Goal: Information Seeking & Learning: Learn about a topic

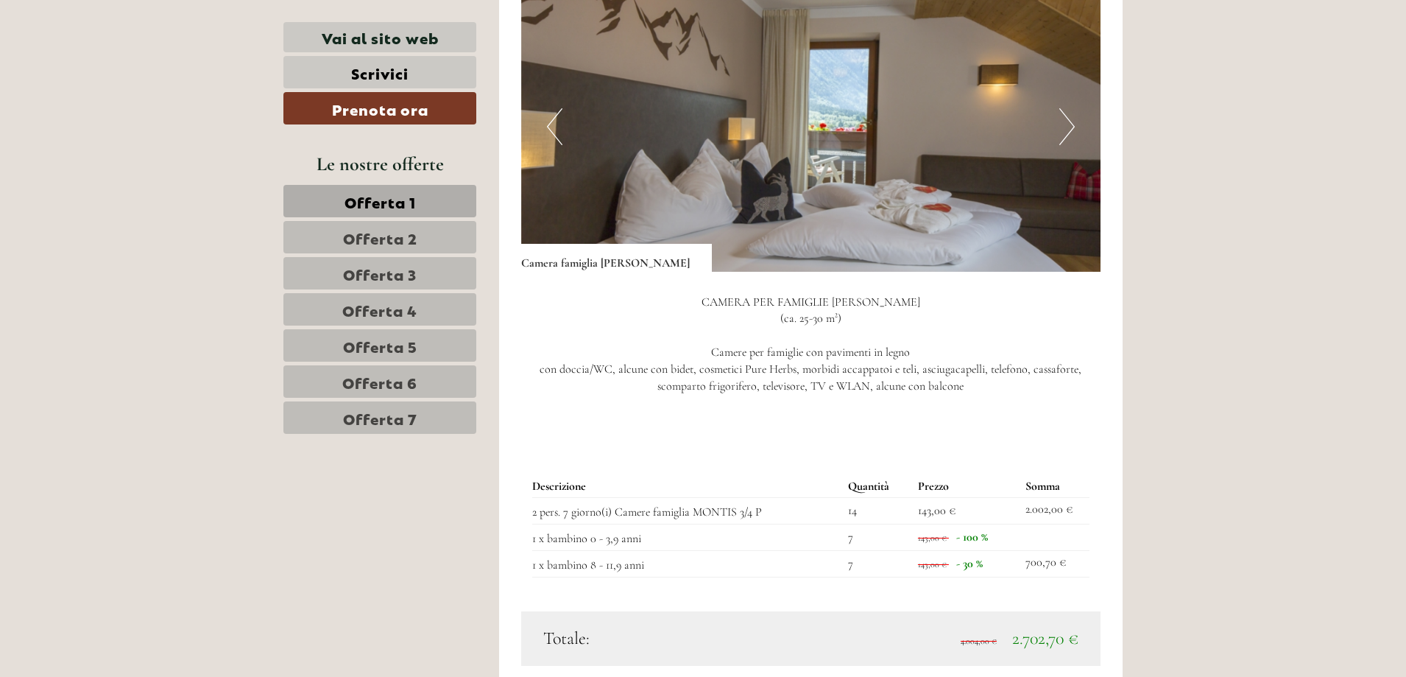
scroll to position [1252, 0]
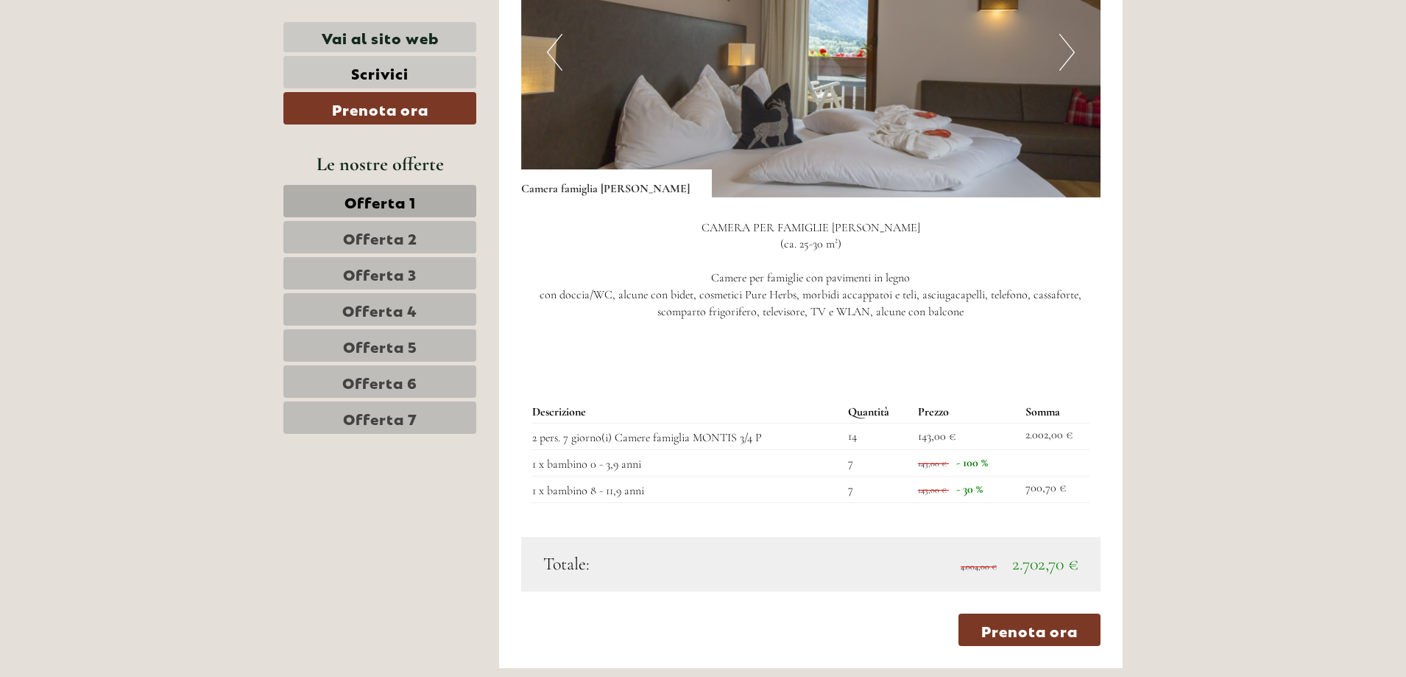
click at [358, 419] on span "Offerta 7" at bounding box center [380, 417] width 74 height 21
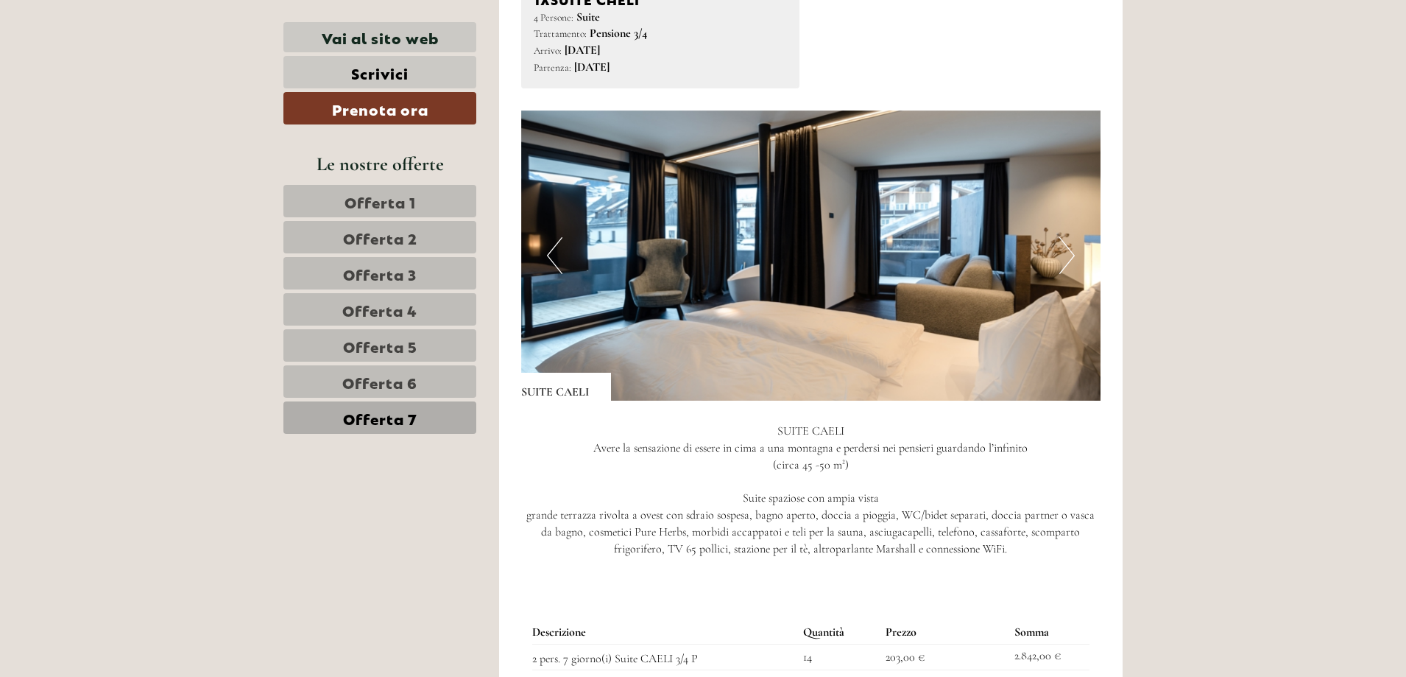
scroll to position [1278, 0]
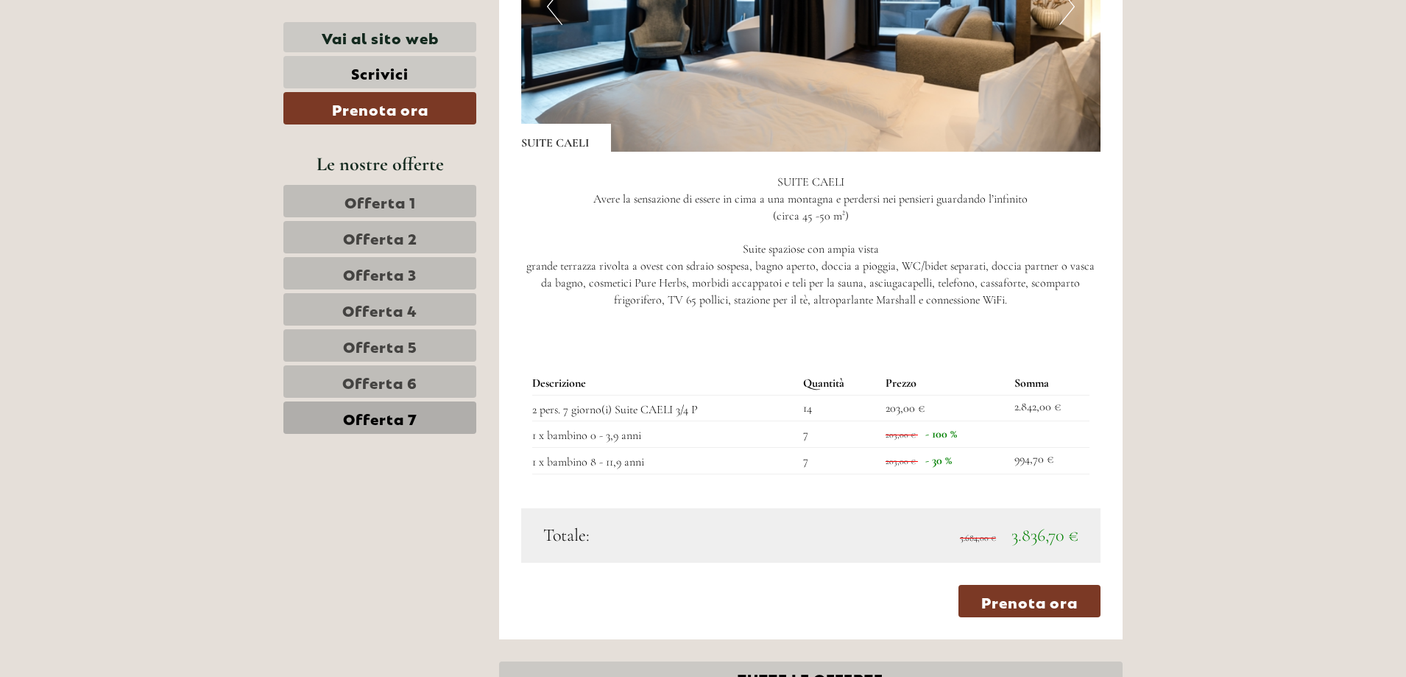
click at [358, 388] on span "Offerta 6" at bounding box center [379, 381] width 75 height 21
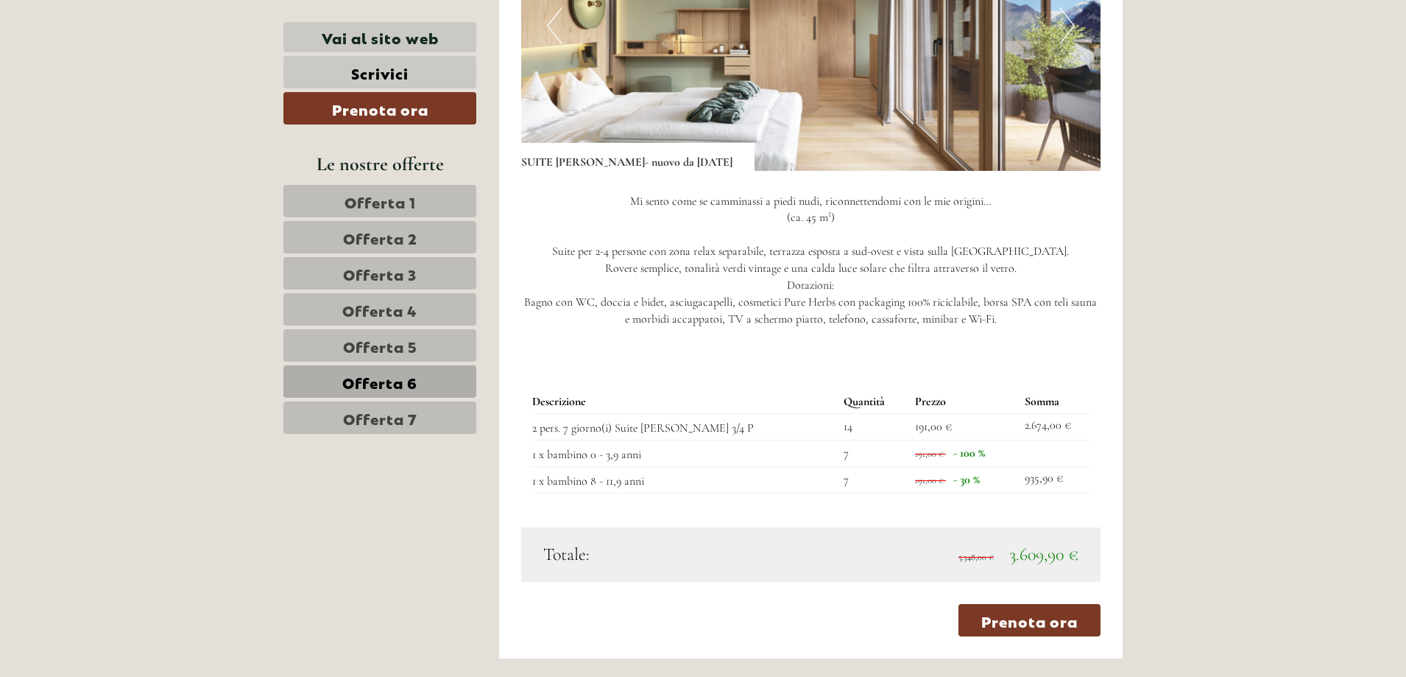
scroll to position [910, 0]
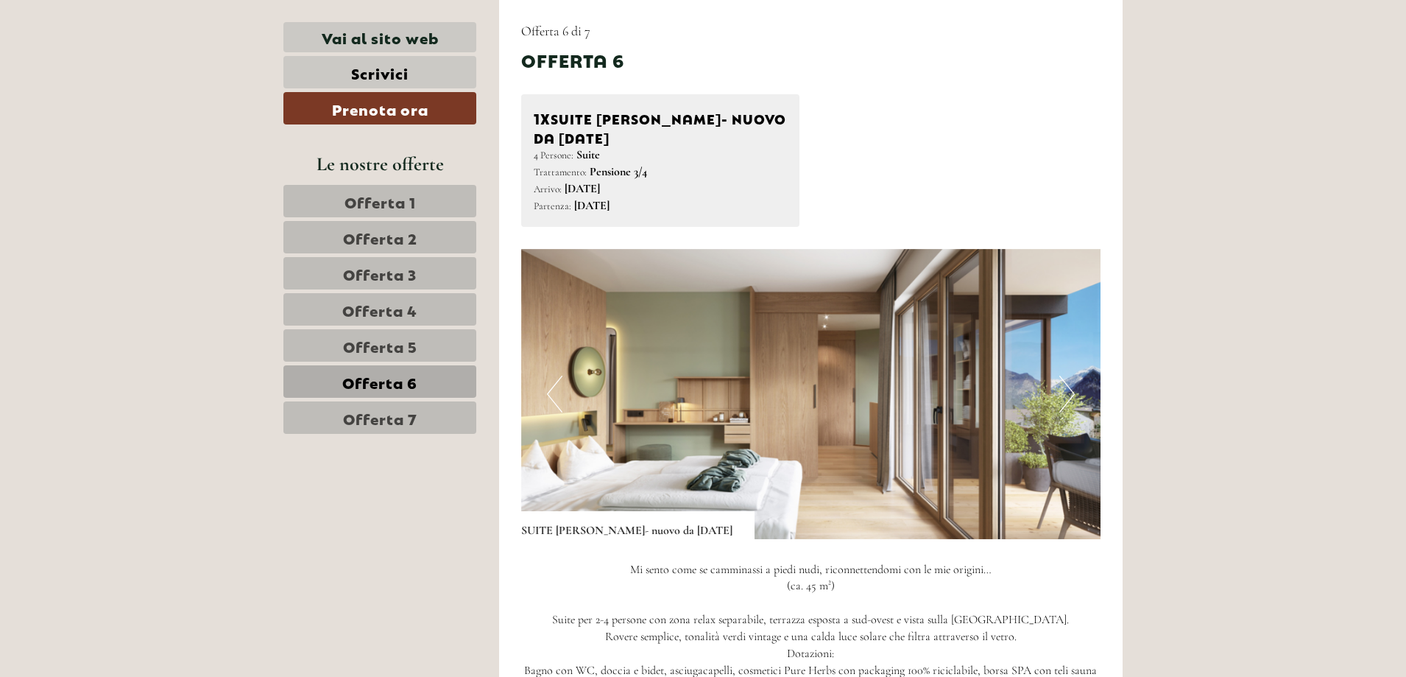
click at [370, 350] on span "Offerta 5" at bounding box center [380, 345] width 74 height 21
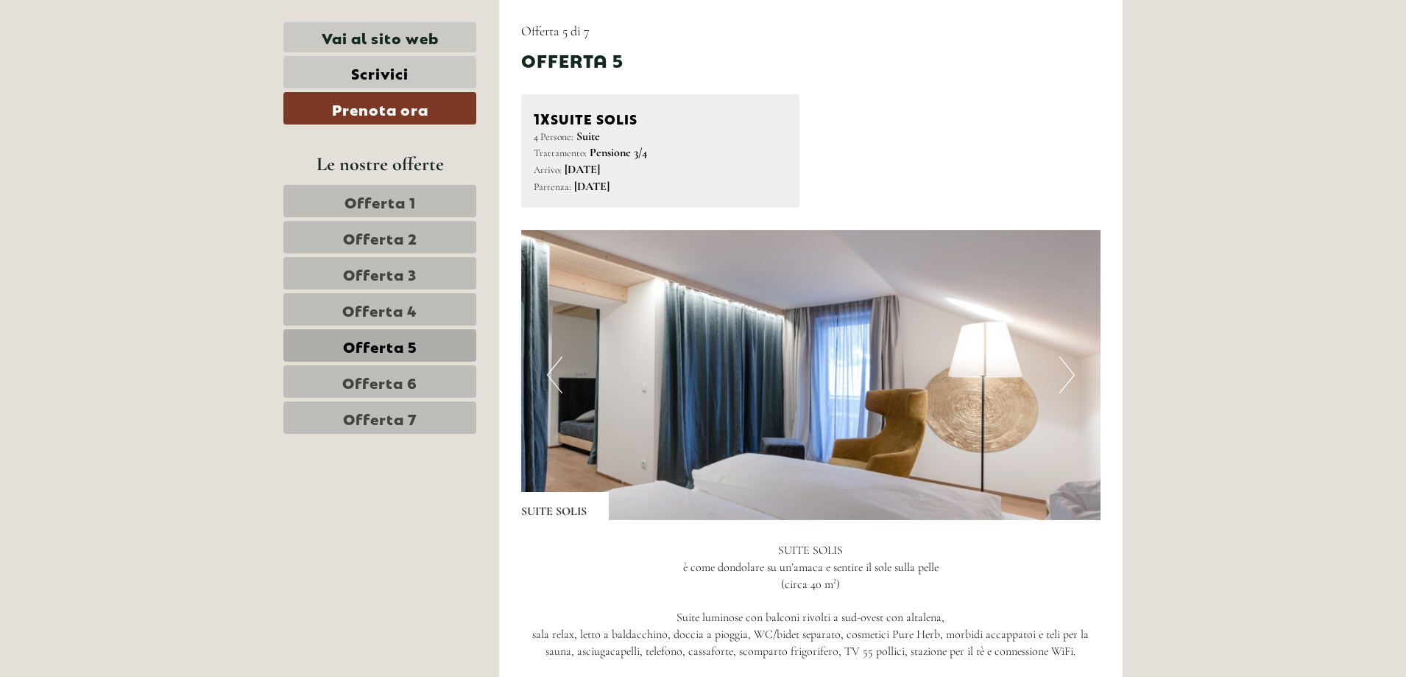
click at [375, 306] on span "Offerta 4" at bounding box center [379, 309] width 75 height 21
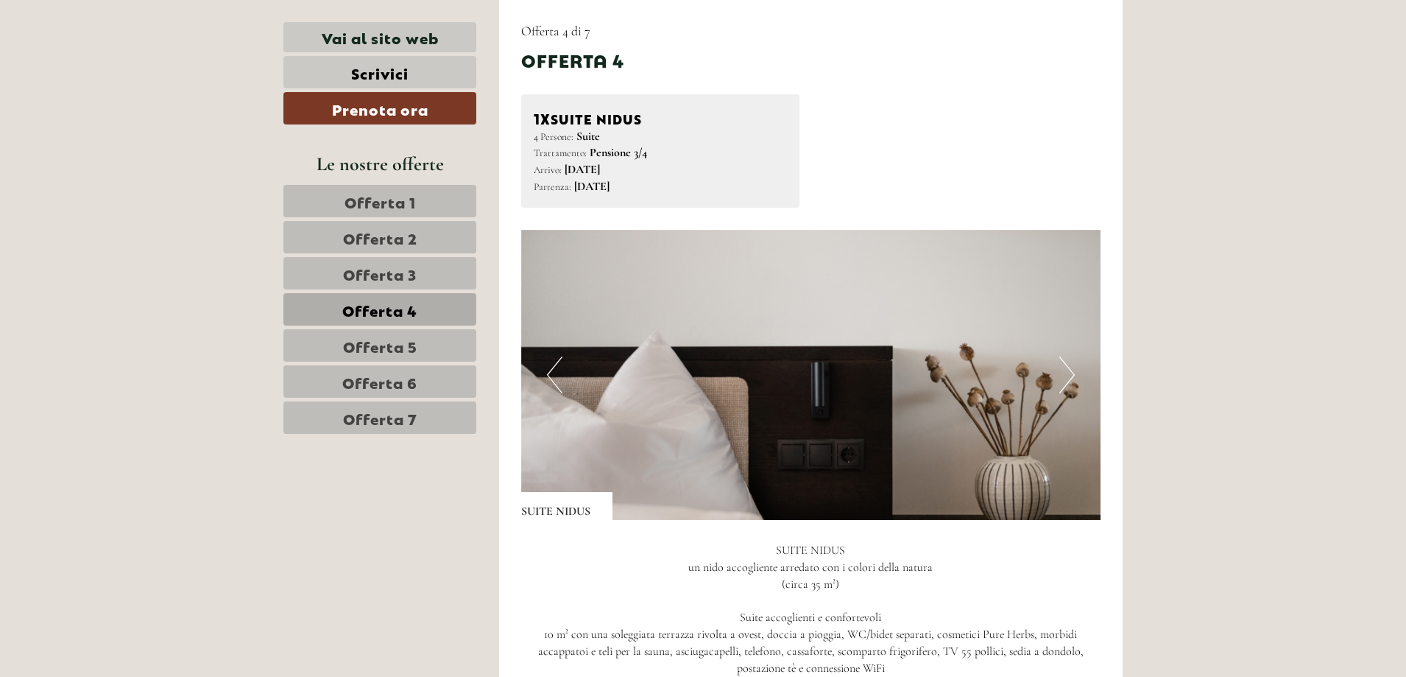
click at [381, 277] on span "Offerta 3" at bounding box center [380, 273] width 74 height 21
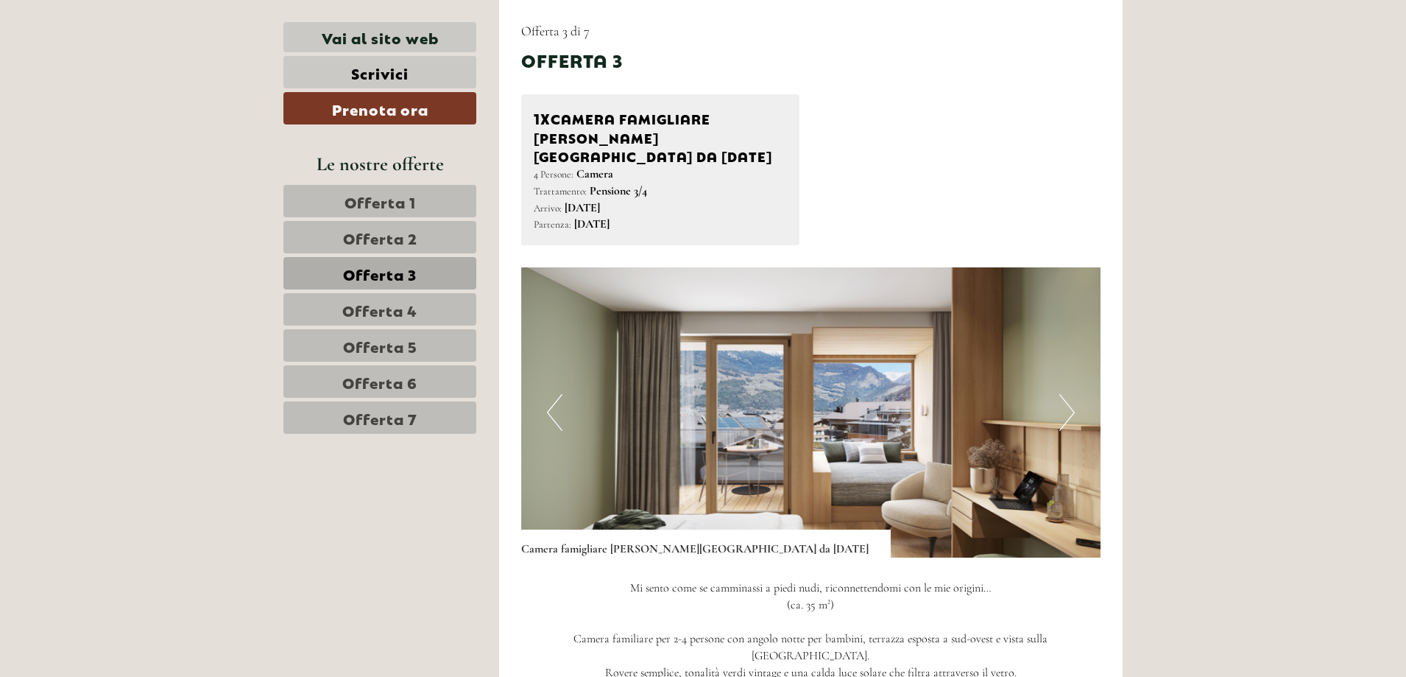
click at [381, 377] on span "Offerta 6" at bounding box center [379, 381] width 75 height 21
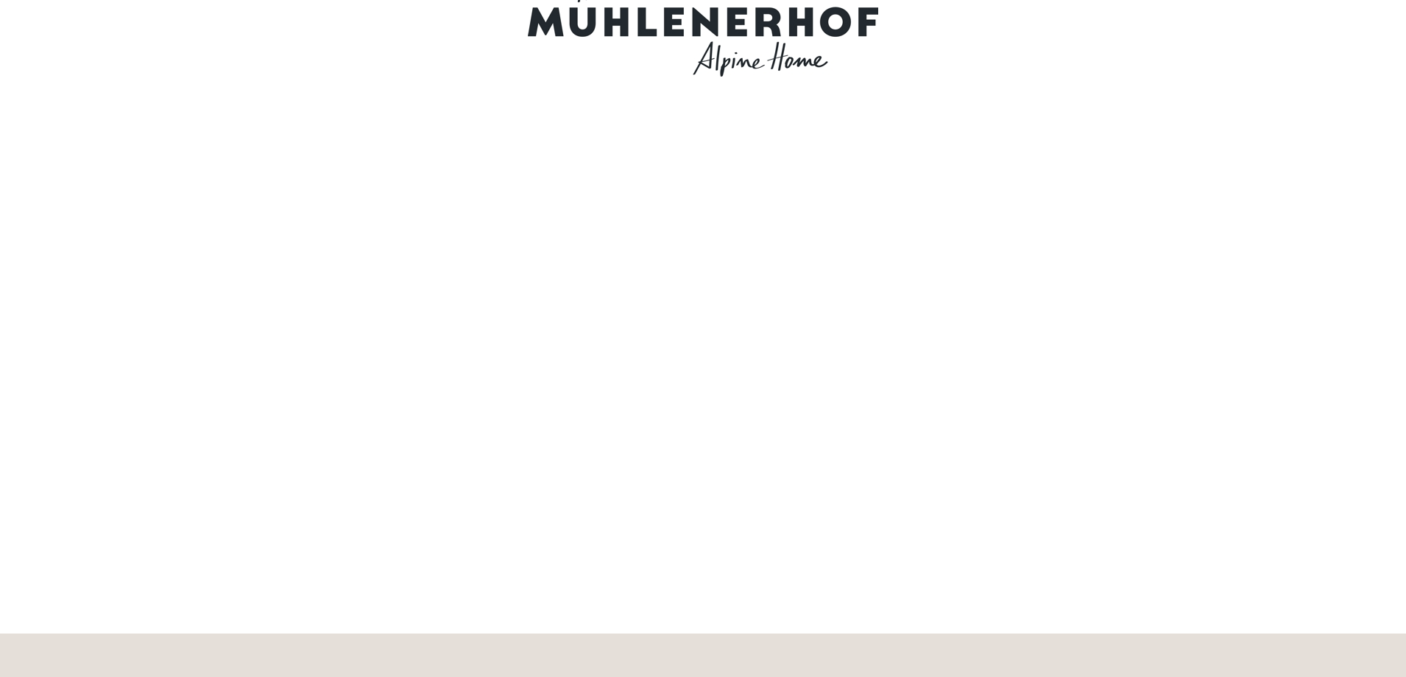
scroll to position [0, 0]
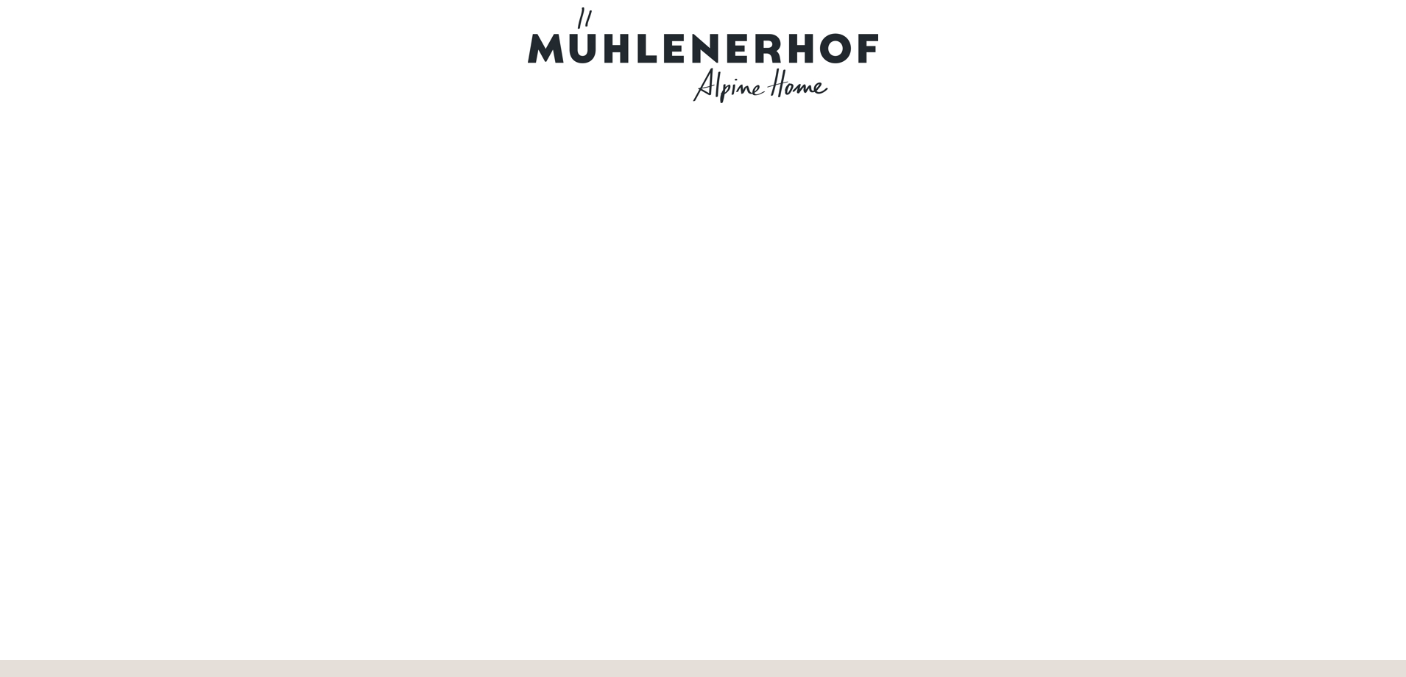
click at [611, 44] on div at bounding box center [703, 55] width 825 height 96
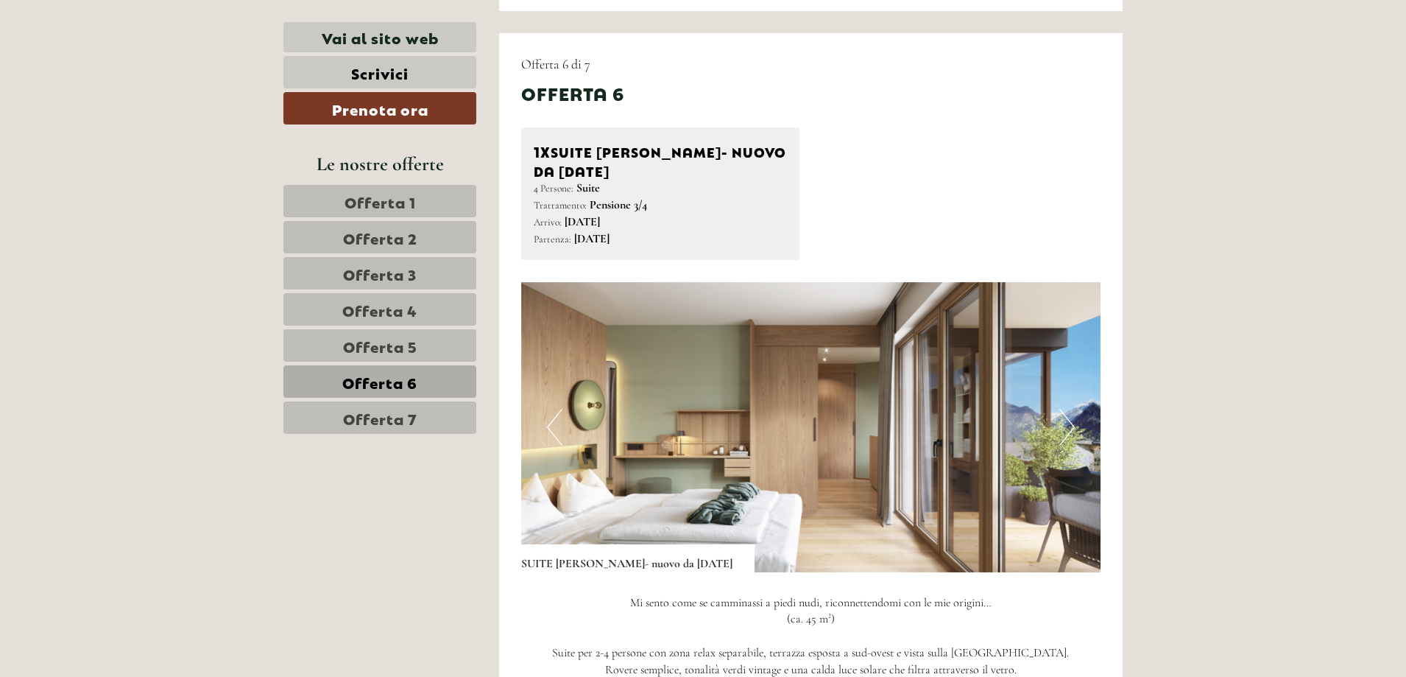
scroll to position [884, 0]
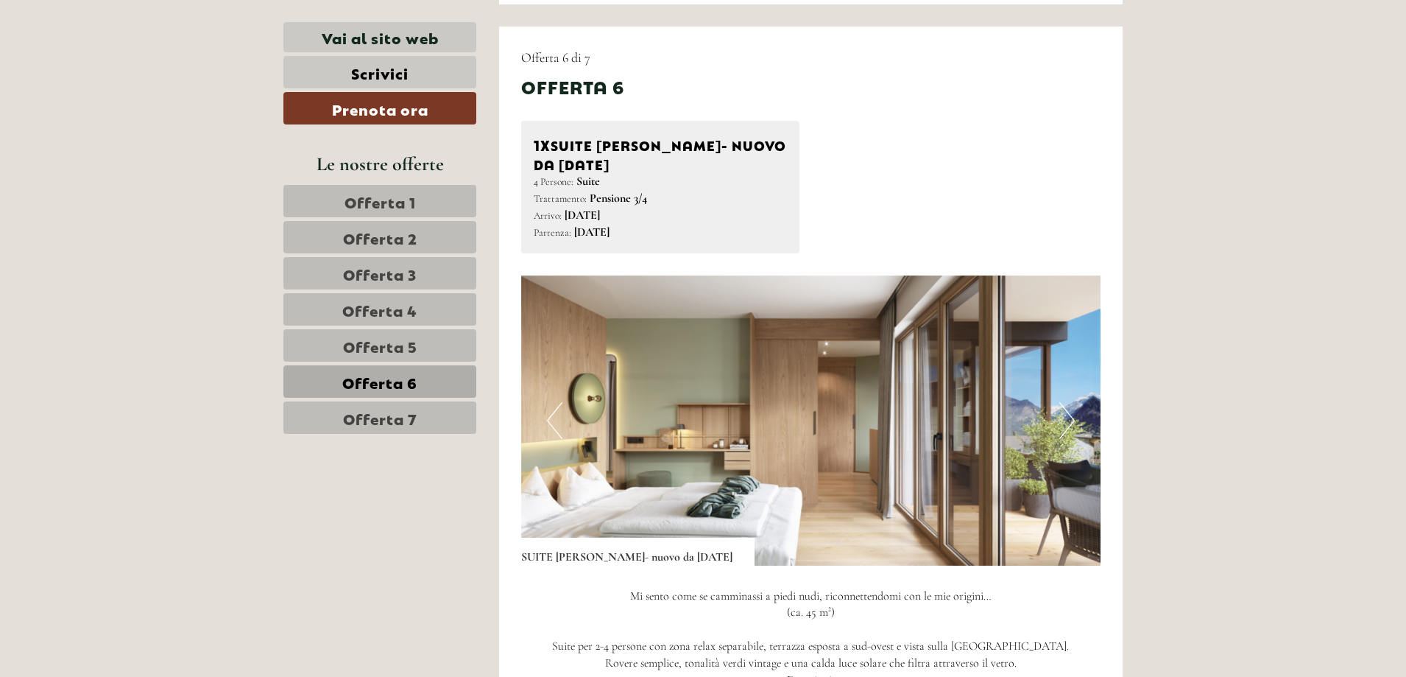
click at [1072, 418] on button "Next" at bounding box center [1067, 420] width 15 height 37
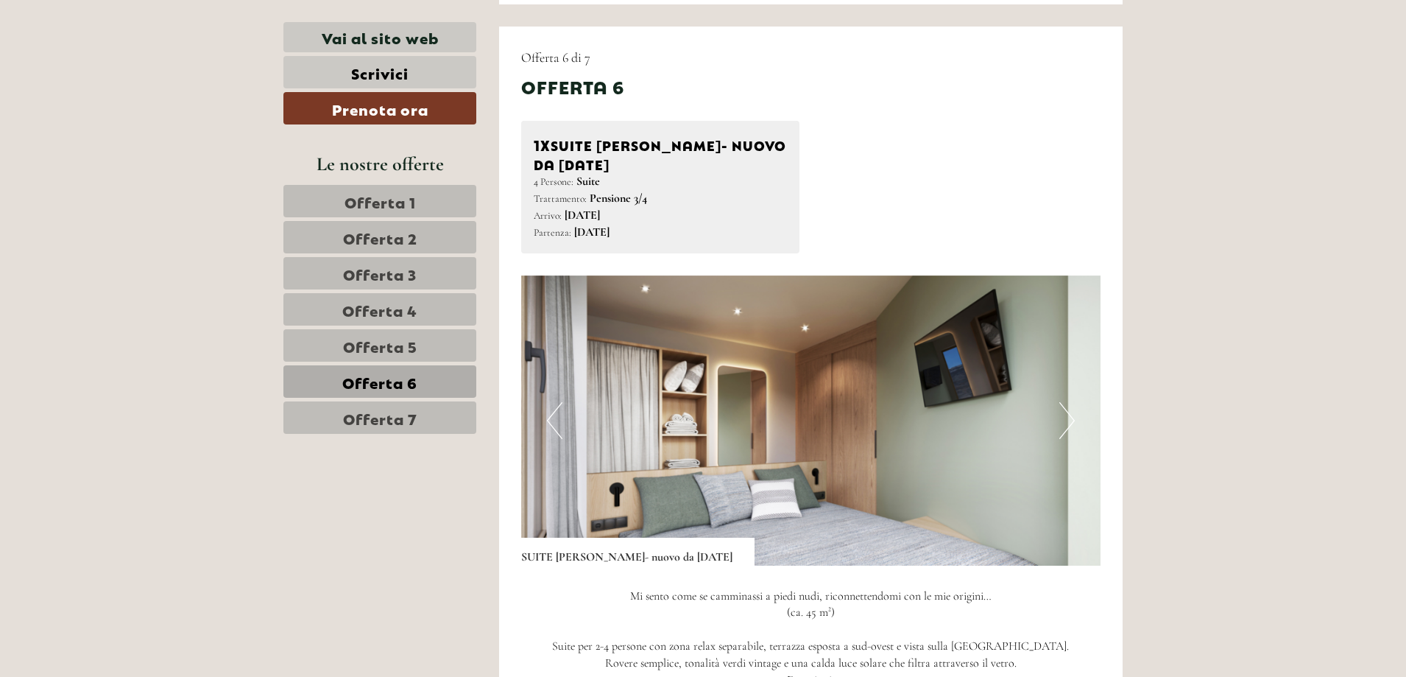
click at [1072, 418] on button "Next" at bounding box center [1067, 420] width 15 height 37
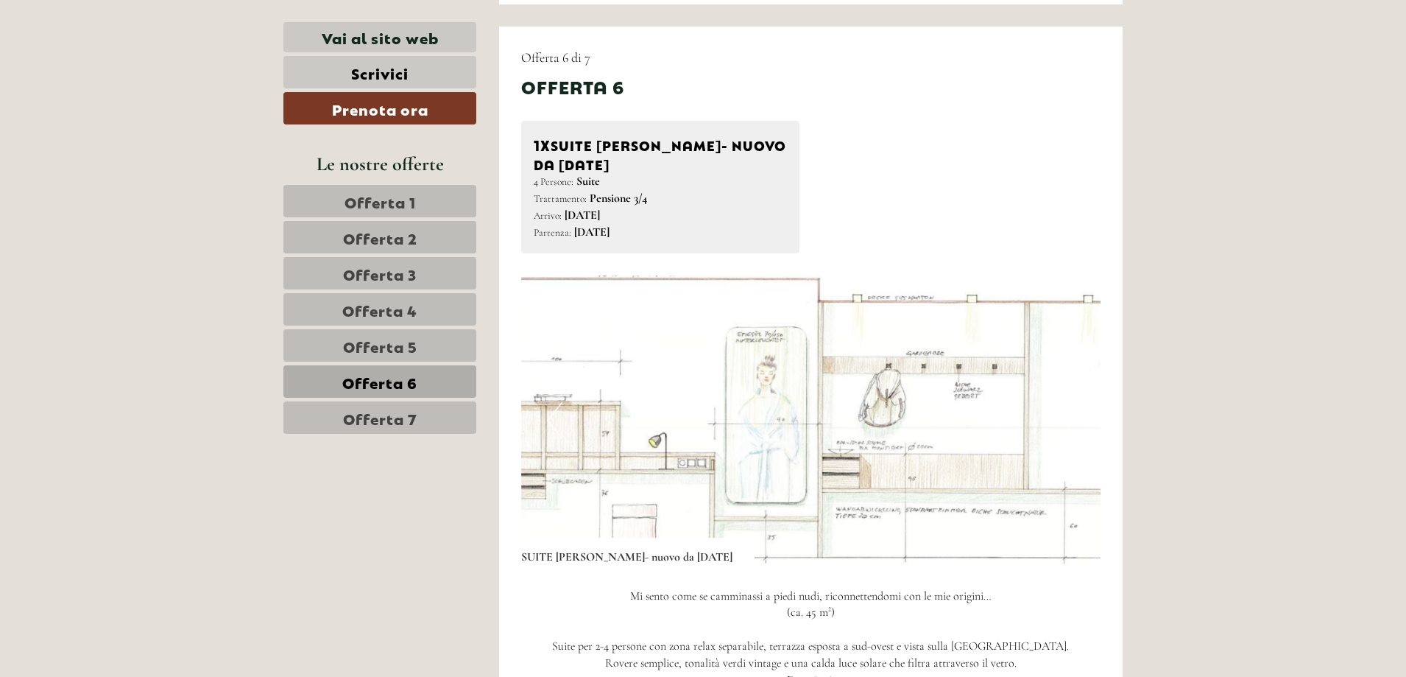
click at [1072, 418] on button "Next" at bounding box center [1067, 420] width 15 height 37
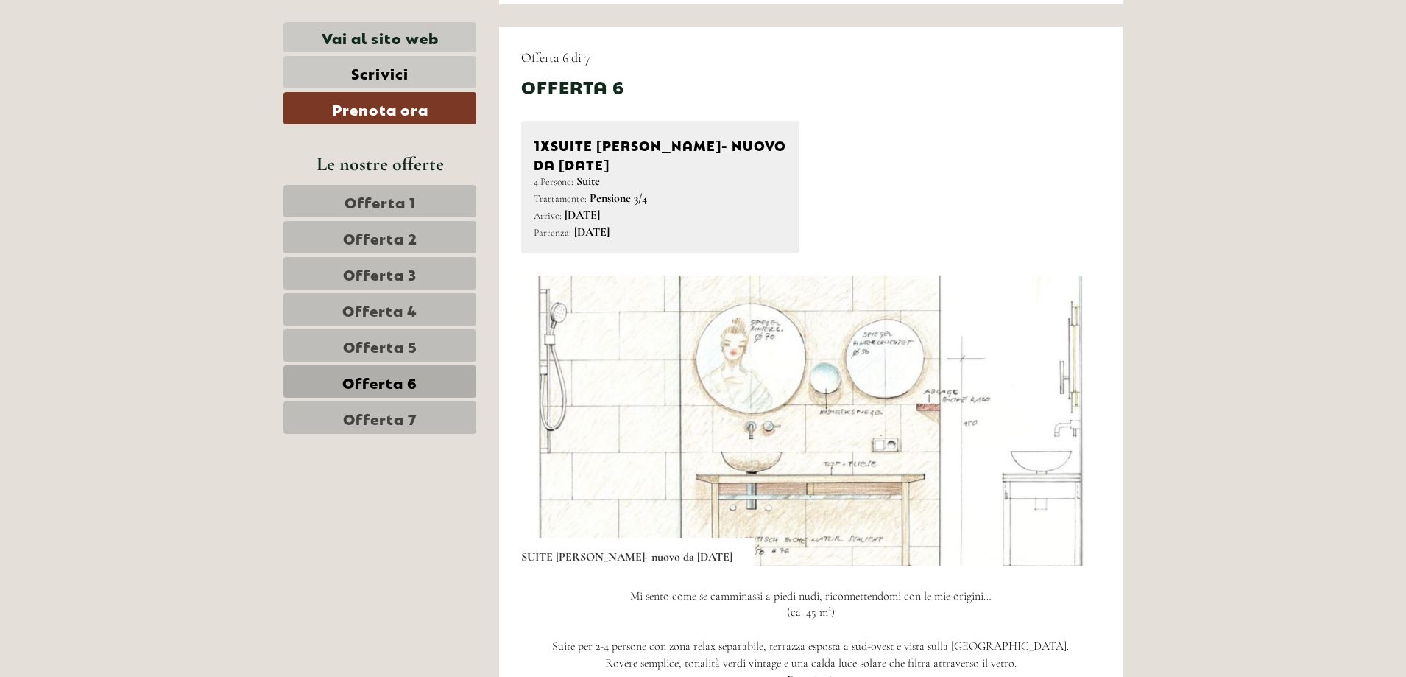
click at [507, 400] on div "Offerta 6 di 7 Offerta 6 1x SUITE [PERSON_NAME]- nuovo da [DATE] 4 Persone: Sui…" at bounding box center [811, 540] width 624 height 1026
click at [1085, 415] on img at bounding box center [811, 420] width 580 height 290
click at [1004, 411] on img at bounding box center [811, 420] width 580 height 290
click at [744, 415] on img at bounding box center [811, 420] width 580 height 290
click at [552, 415] on button "Previous" at bounding box center [554, 420] width 15 height 37
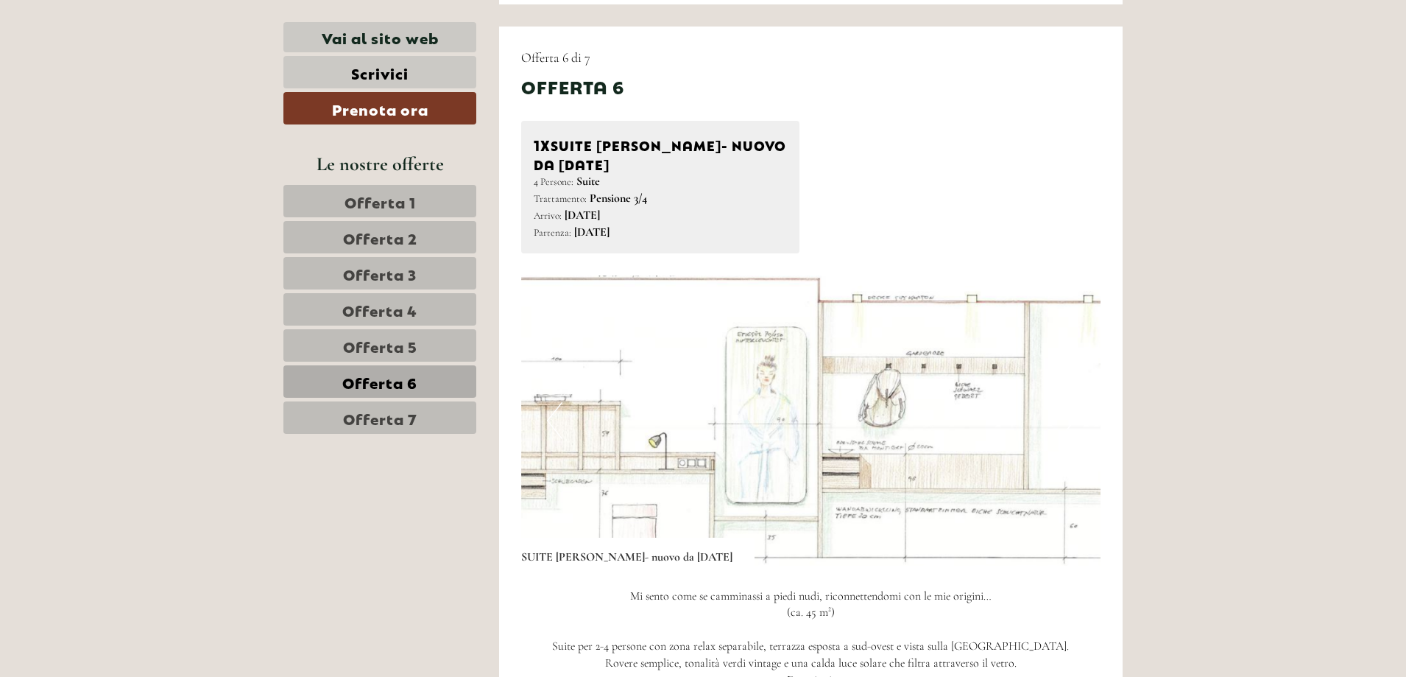
click at [411, 389] on span "Offerta 6" at bounding box center [379, 381] width 75 height 21
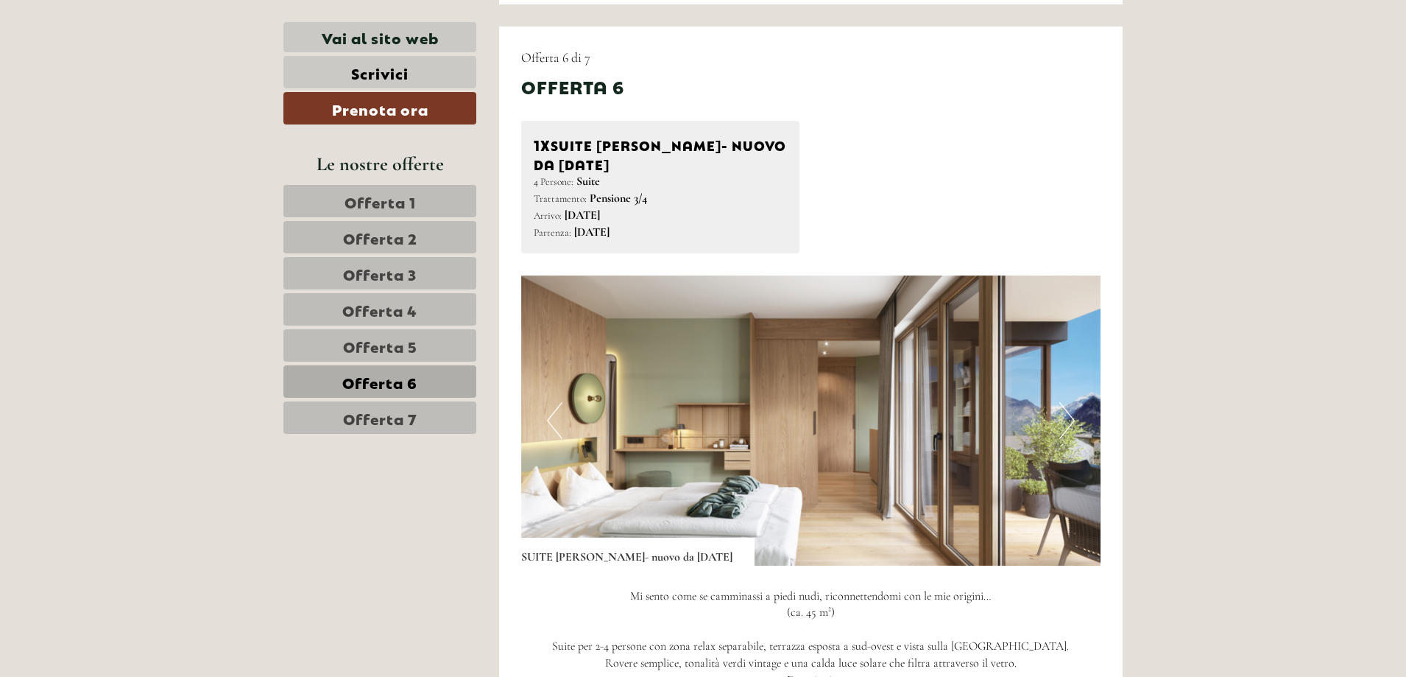
scroll to position [910, 0]
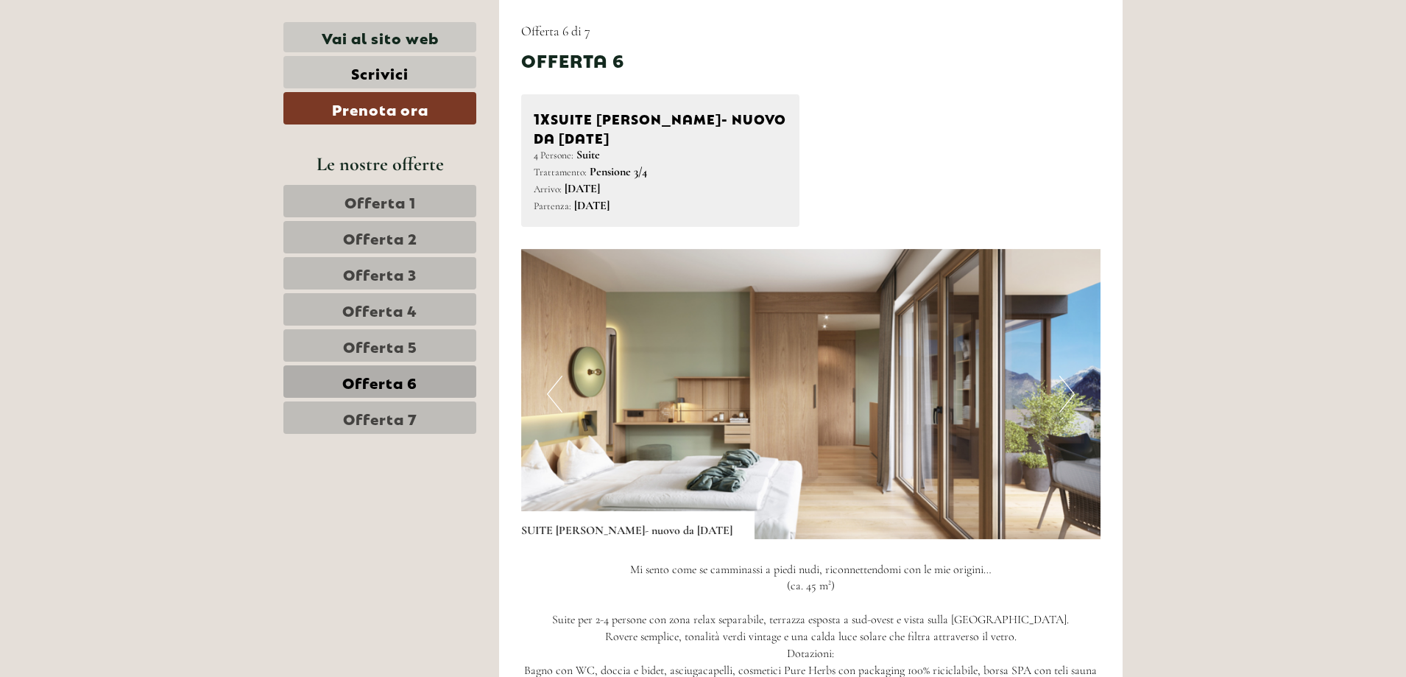
click at [421, 428] on link "Offerta 7" at bounding box center [379, 417] width 193 height 32
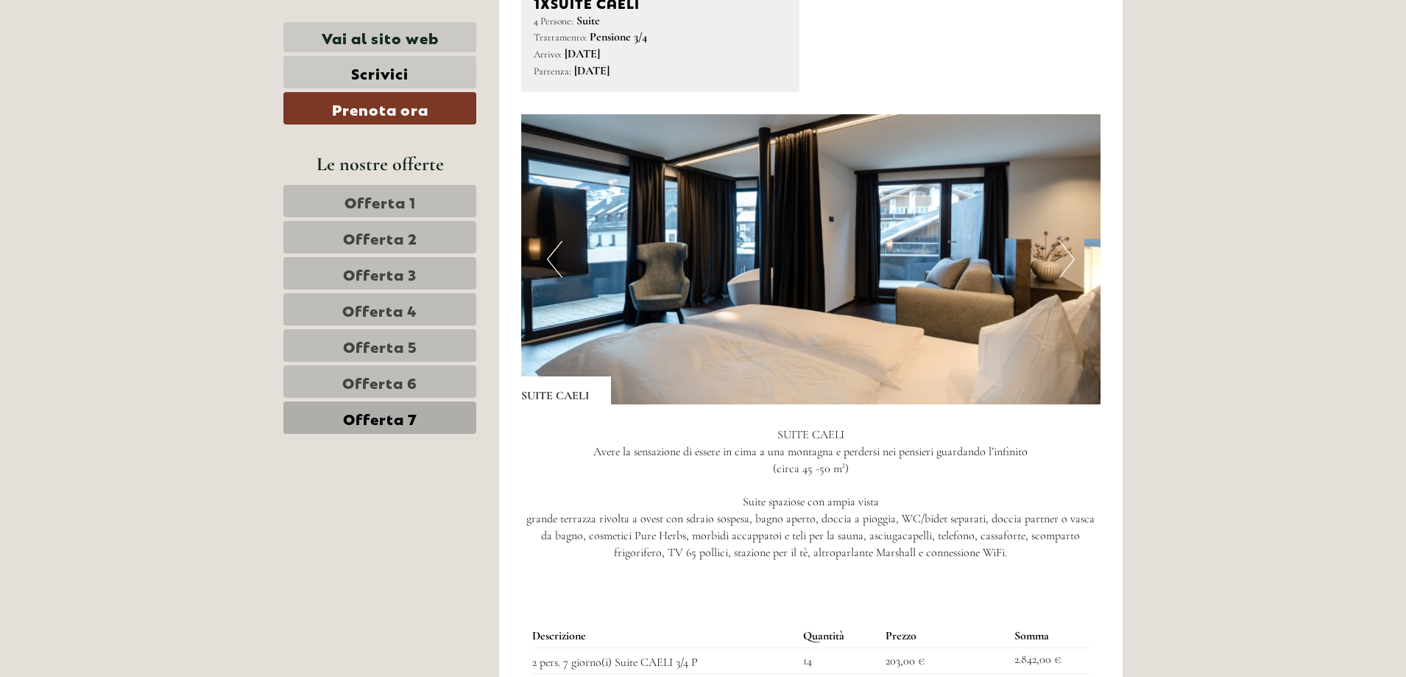
scroll to position [984, 0]
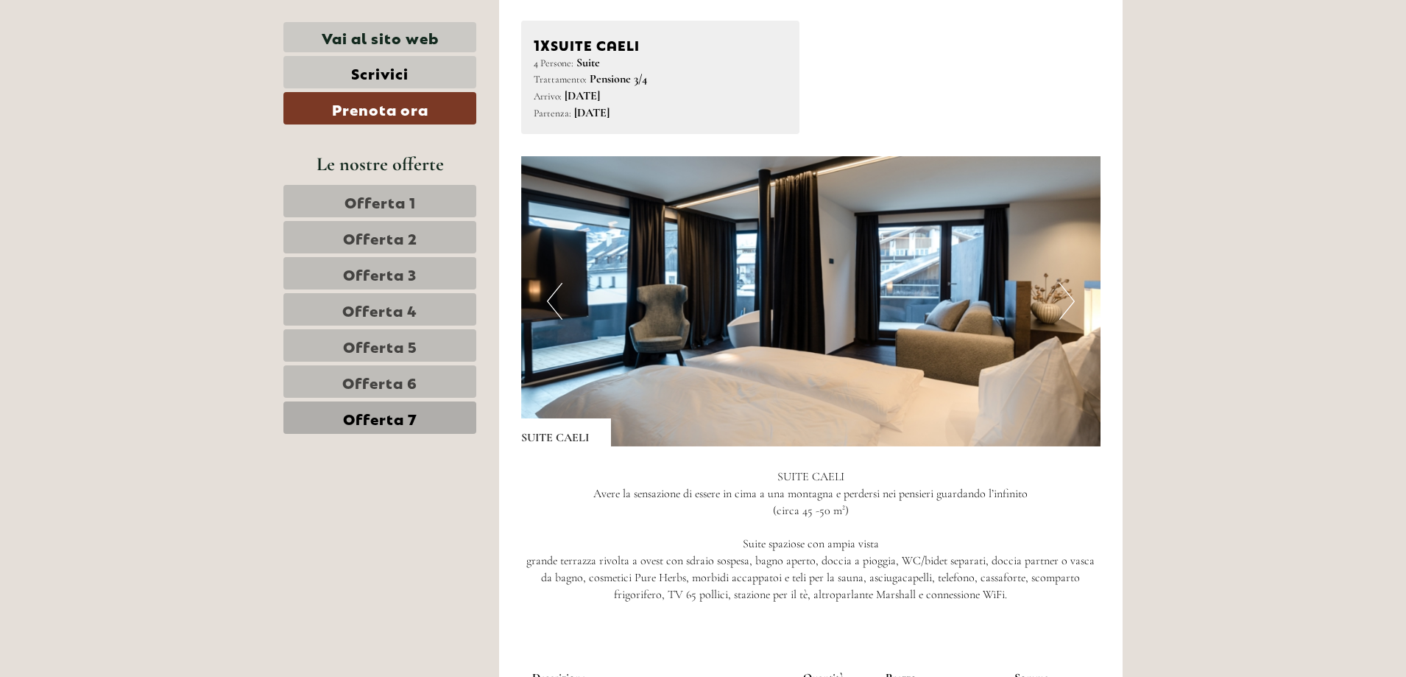
click at [1071, 303] on button "Next" at bounding box center [1067, 301] width 15 height 37
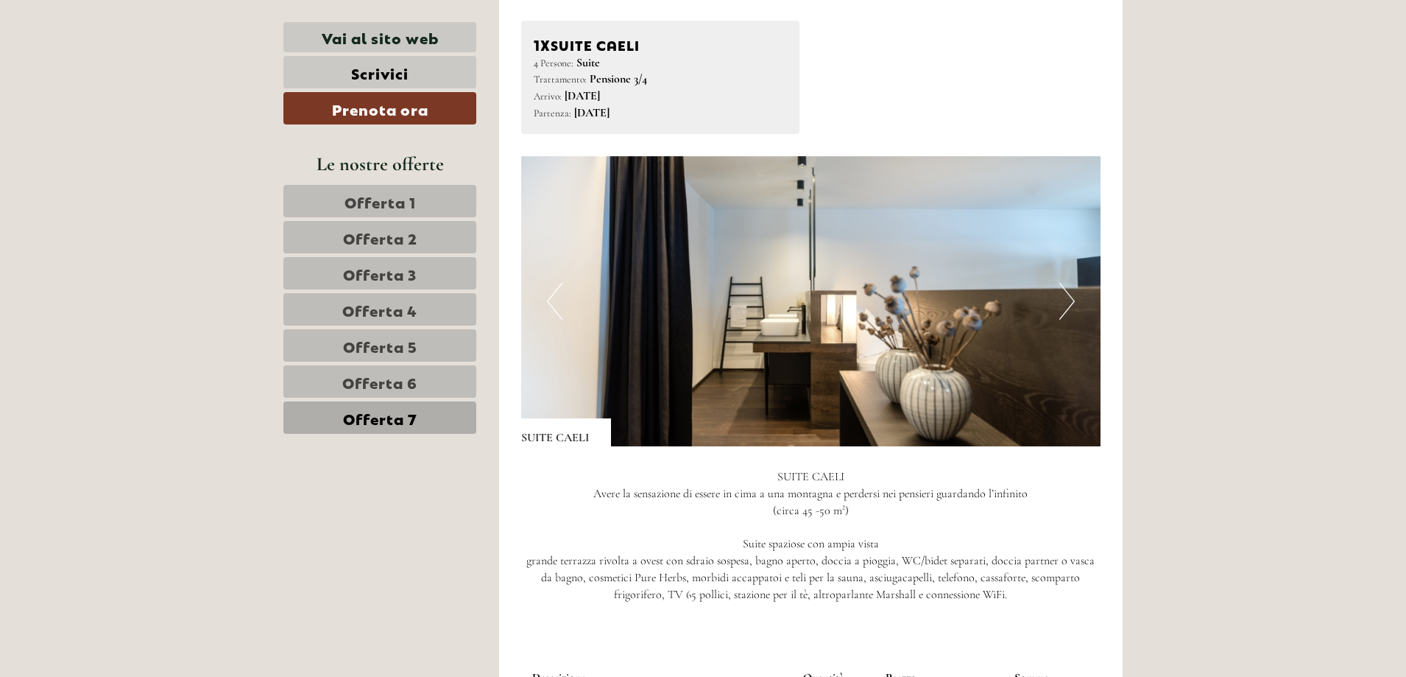
click at [1071, 303] on button "Next" at bounding box center [1067, 301] width 15 height 37
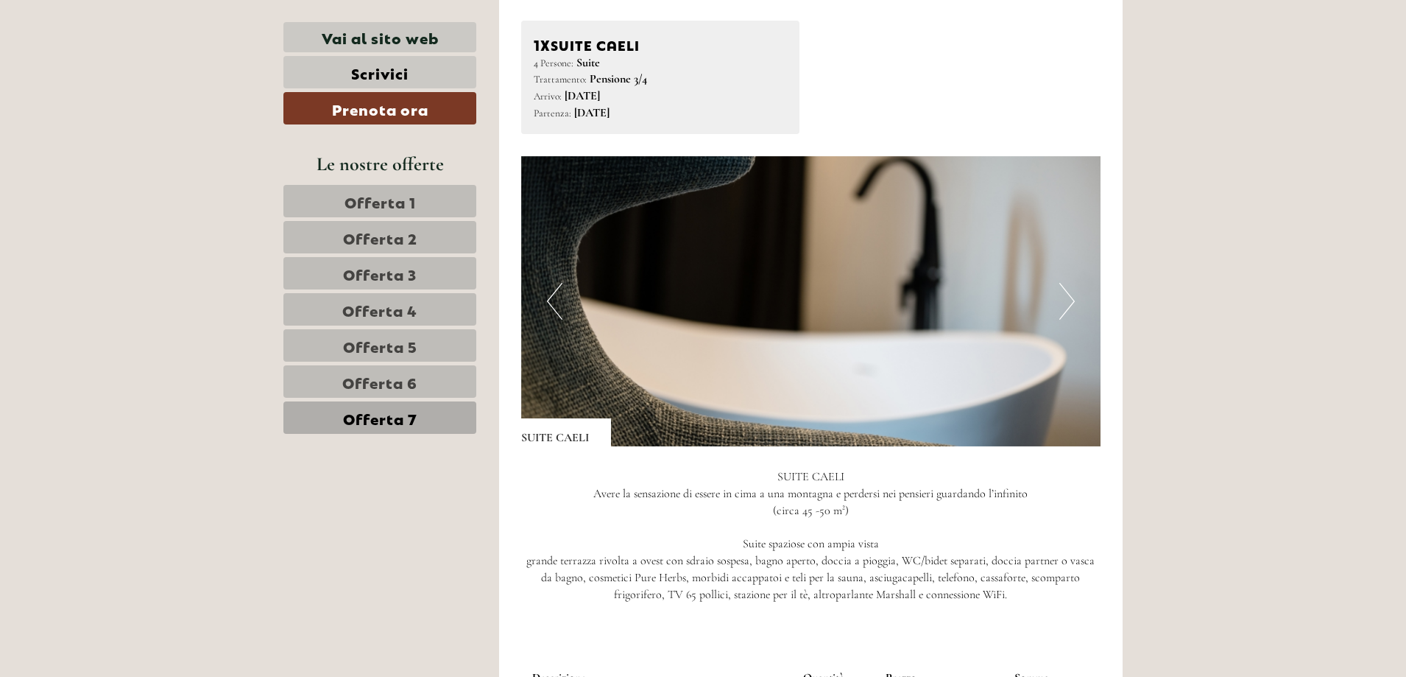
click at [1071, 303] on button "Next" at bounding box center [1067, 301] width 15 height 37
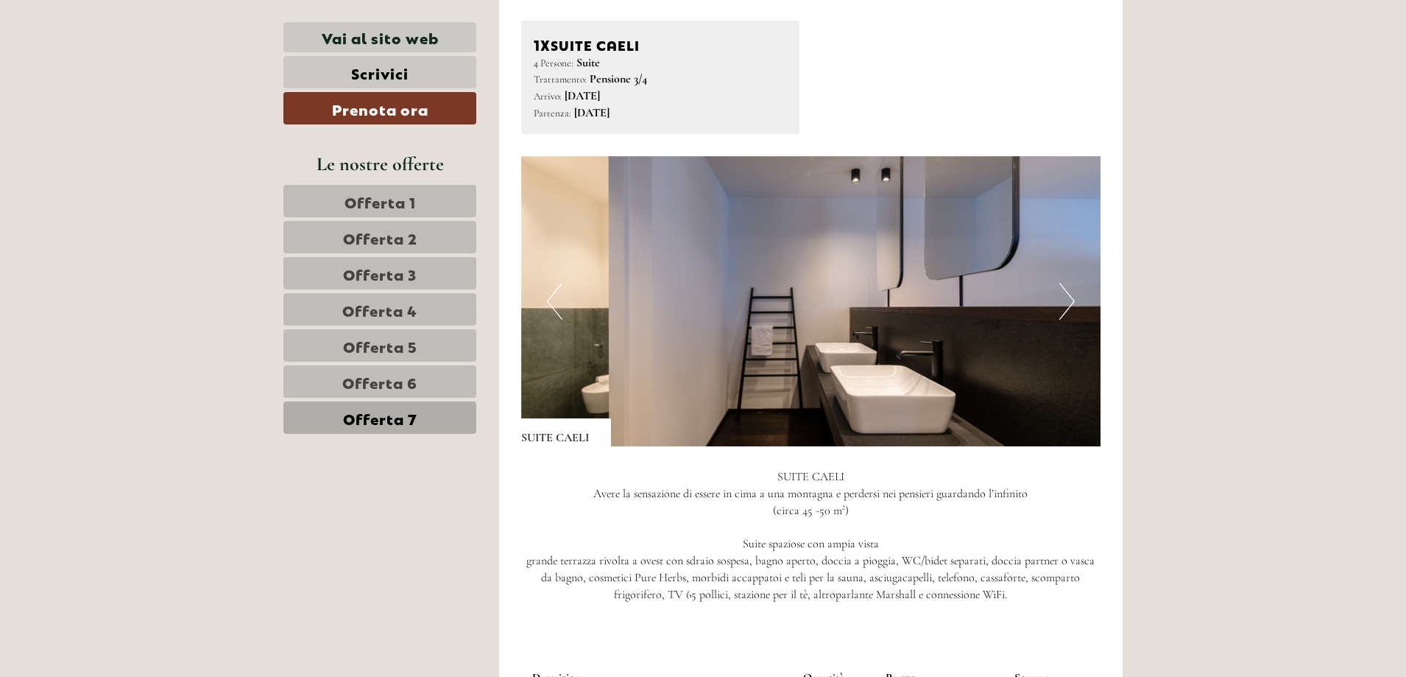
click at [1071, 303] on button "Next" at bounding box center [1067, 301] width 15 height 37
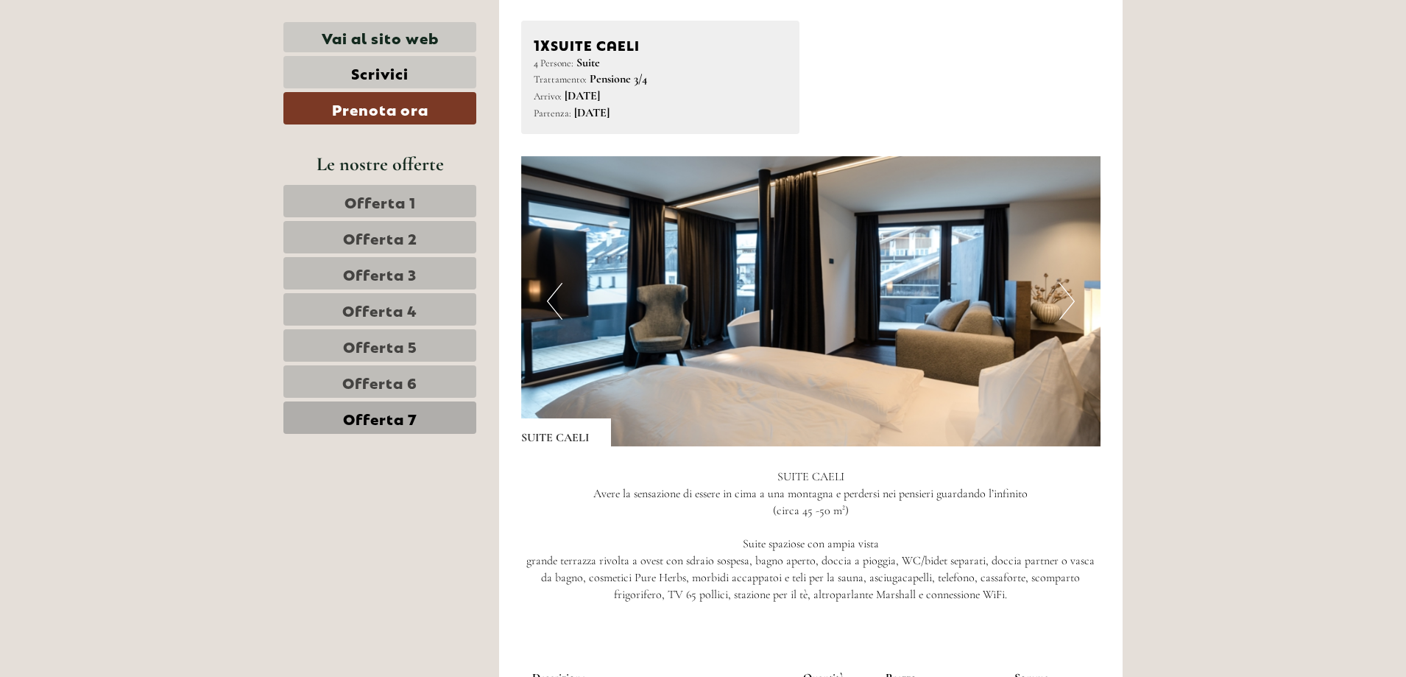
click at [1071, 303] on button "Next" at bounding box center [1067, 301] width 15 height 37
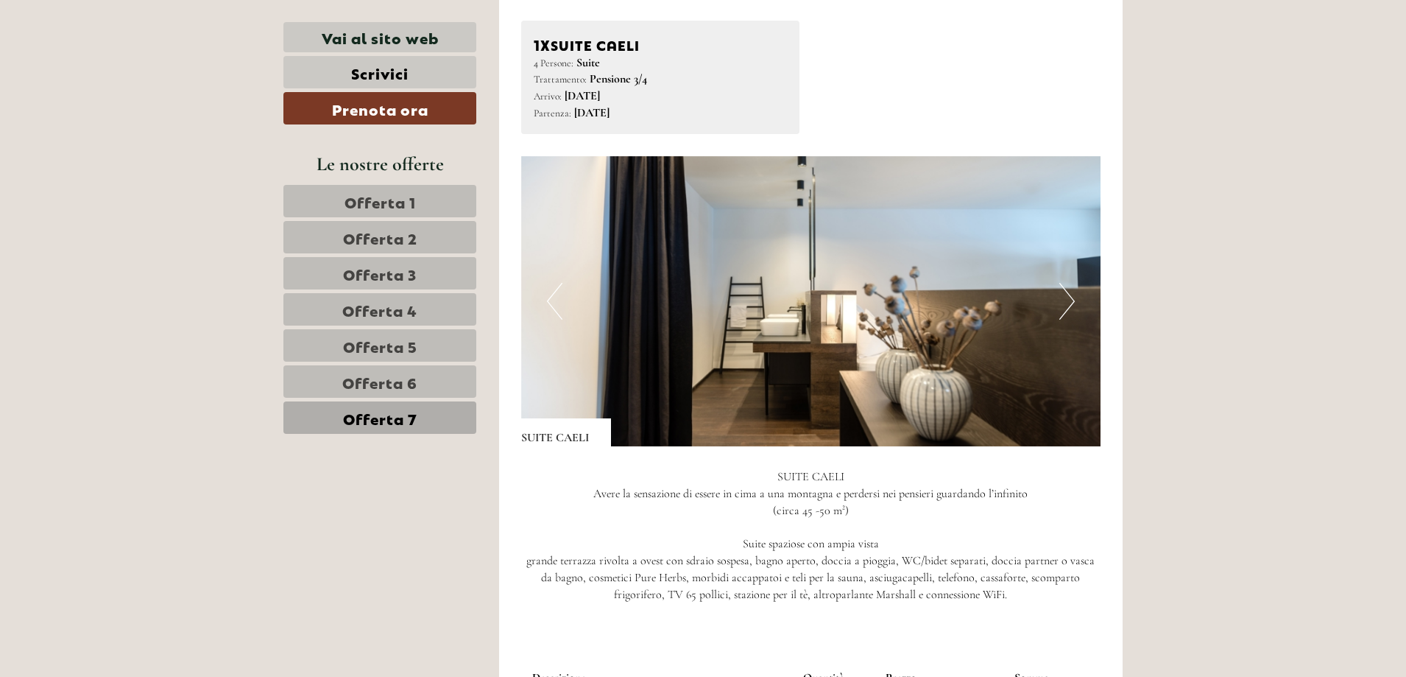
click at [1071, 303] on button "Next" at bounding box center [1067, 301] width 15 height 37
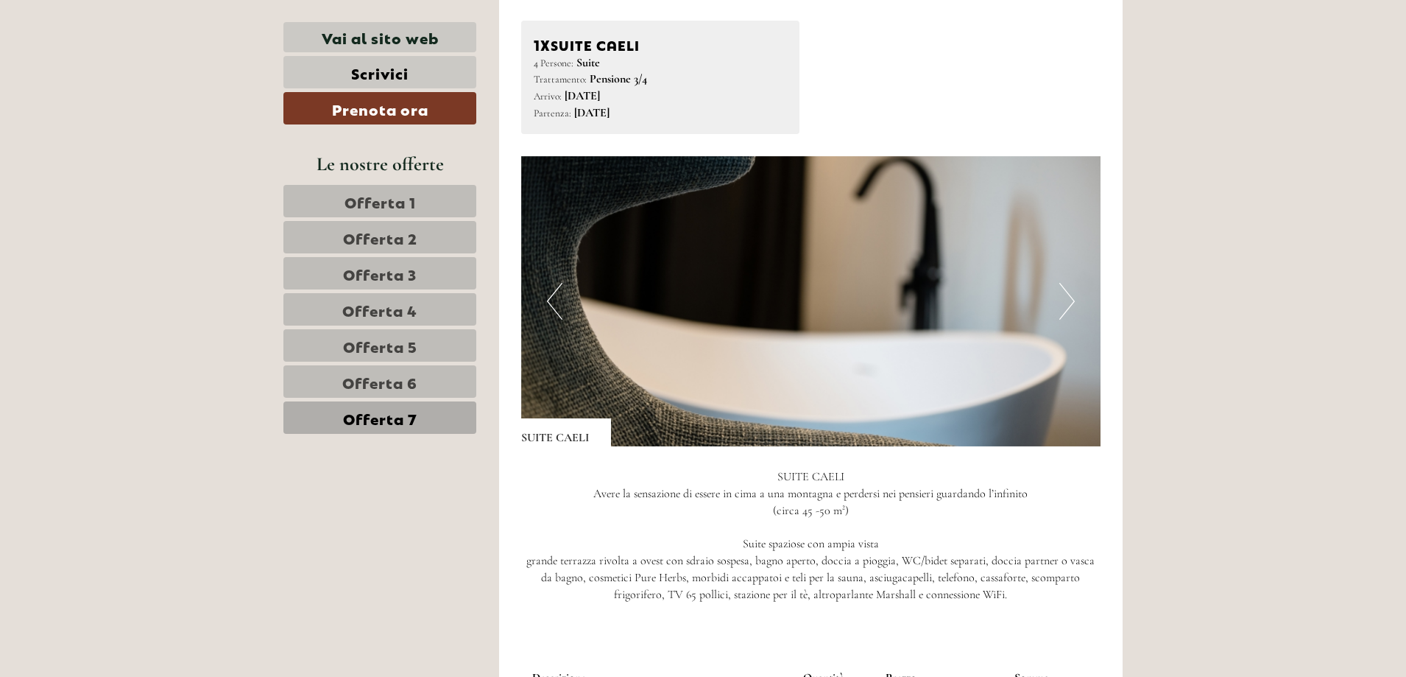
click at [1071, 303] on button "Next" at bounding box center [1067, 301] width 15 height 37
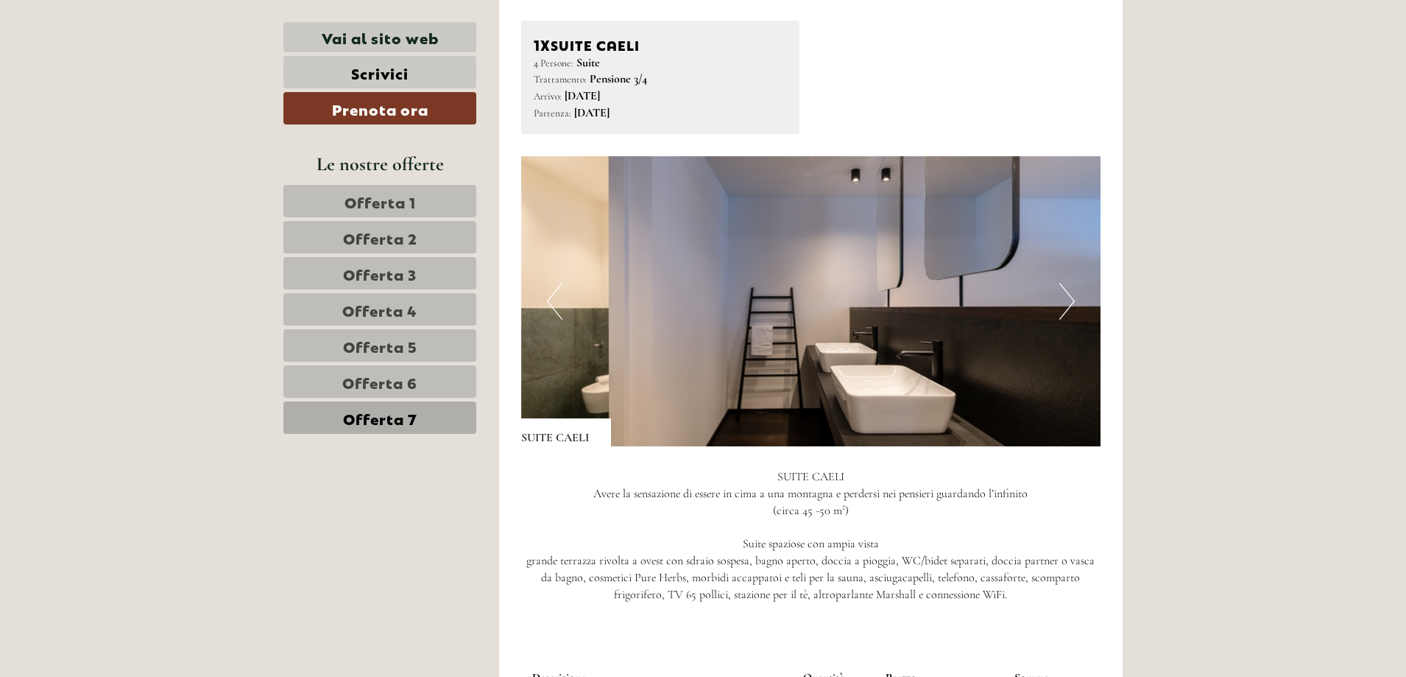
click at [1071, 303] on button "Next" at bounding box center [1067, 301] width 15 height 37
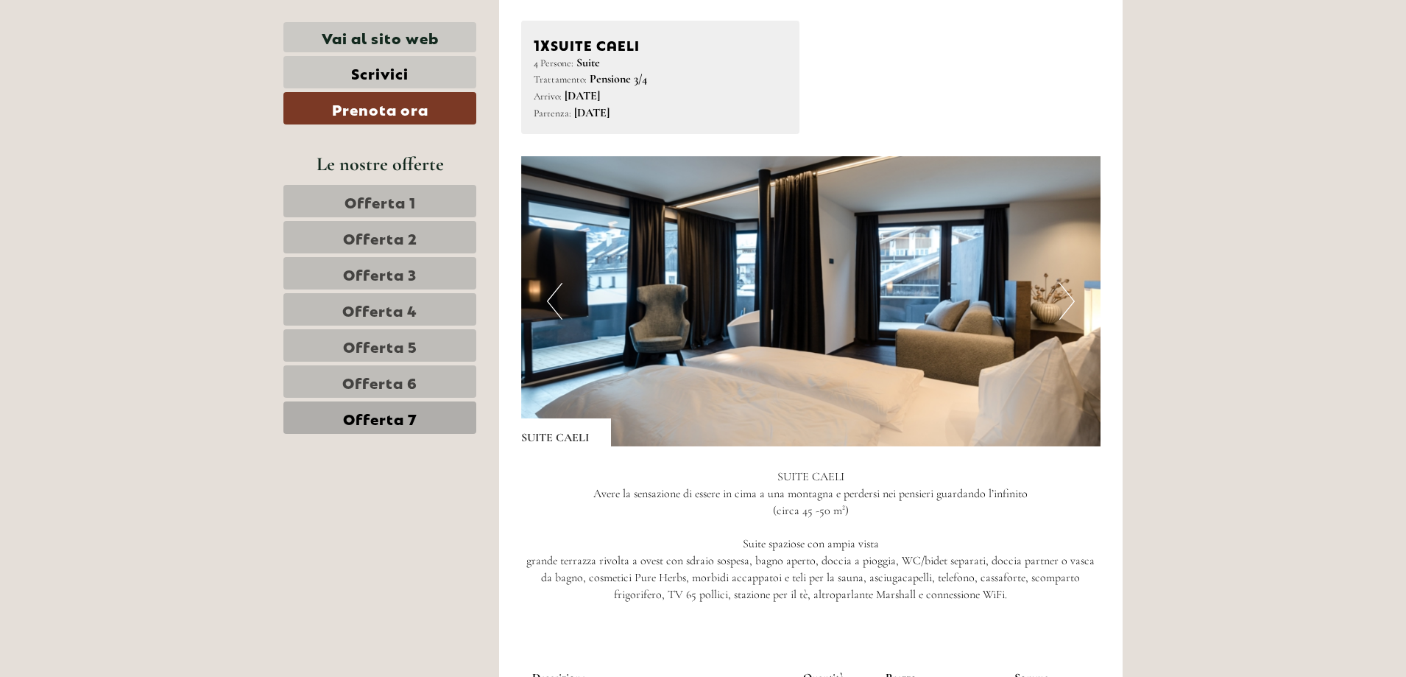
click at [1071, 303] on button "Next" at bounding box center [1067, 301] width 15 height 37
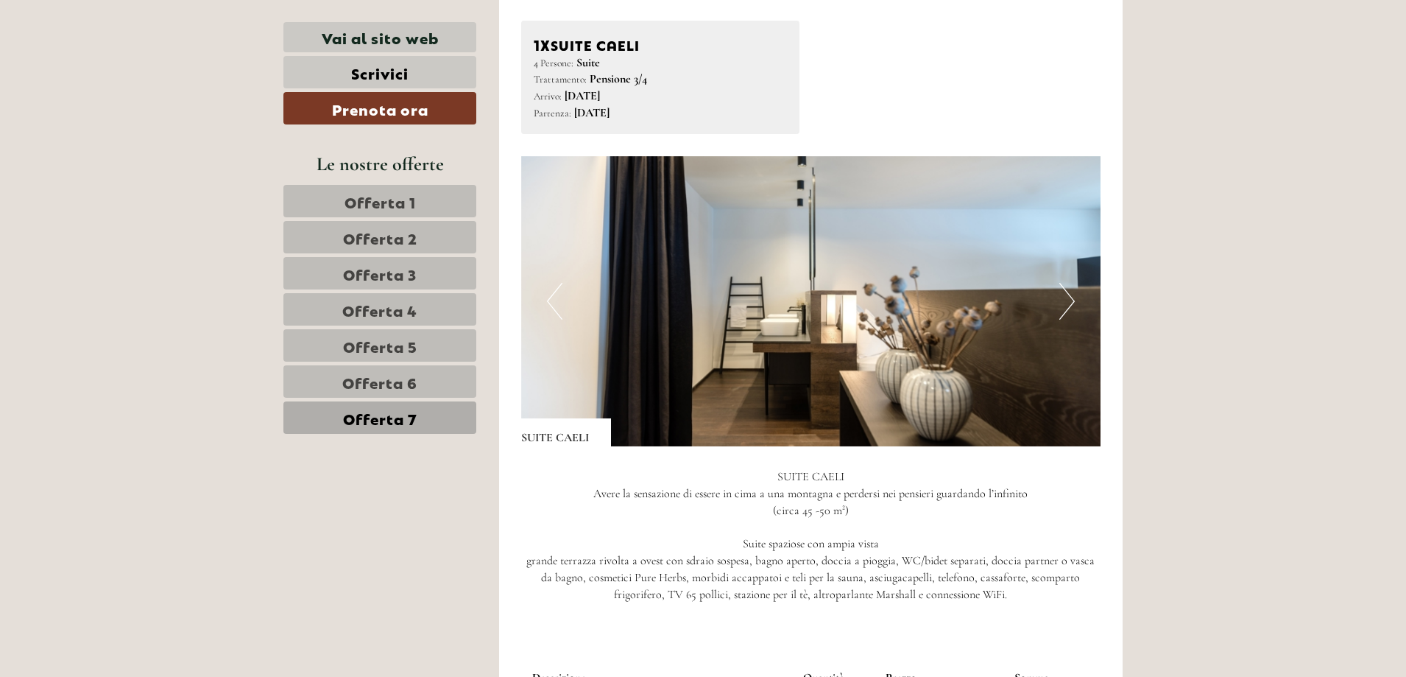
click at [1071, 303] on button "Next" at bounding box center [1067, 301] width 15 height 37
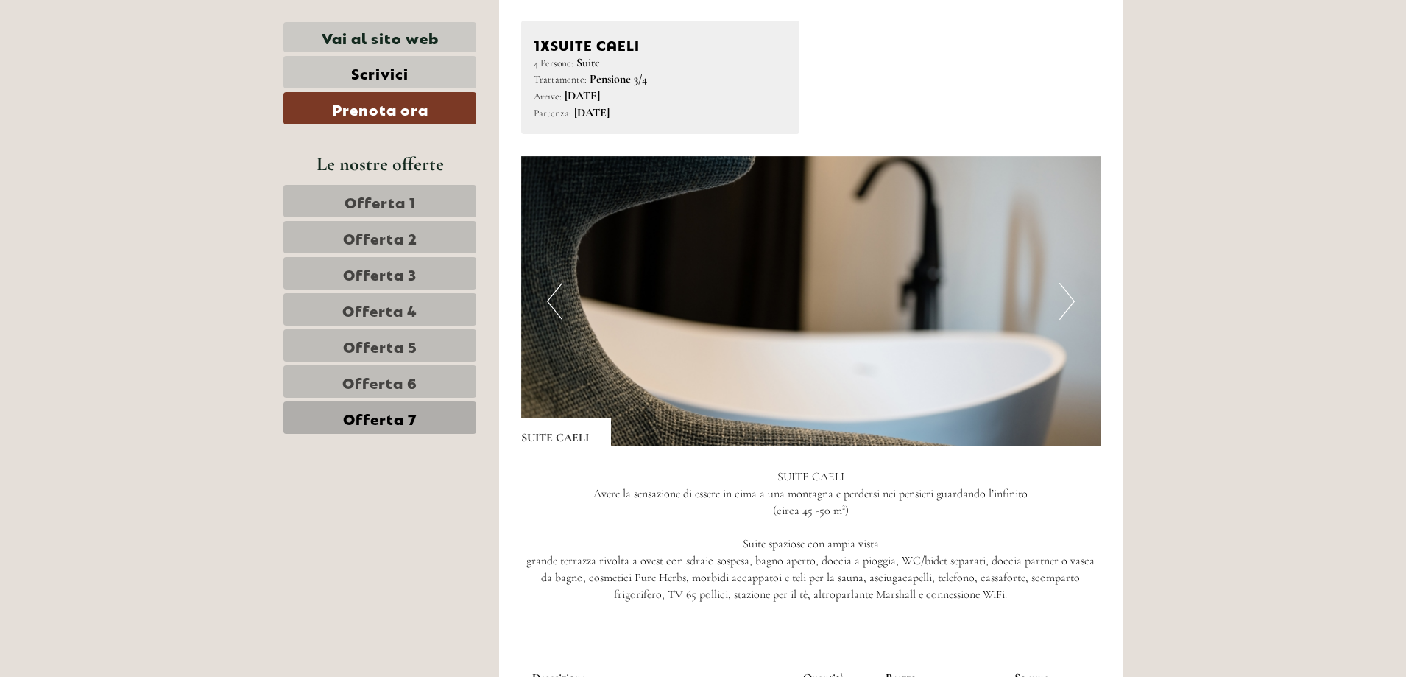
click at [429, 374] on link "Offerta 6" at bounding box center [379, 381] width 193 height 32
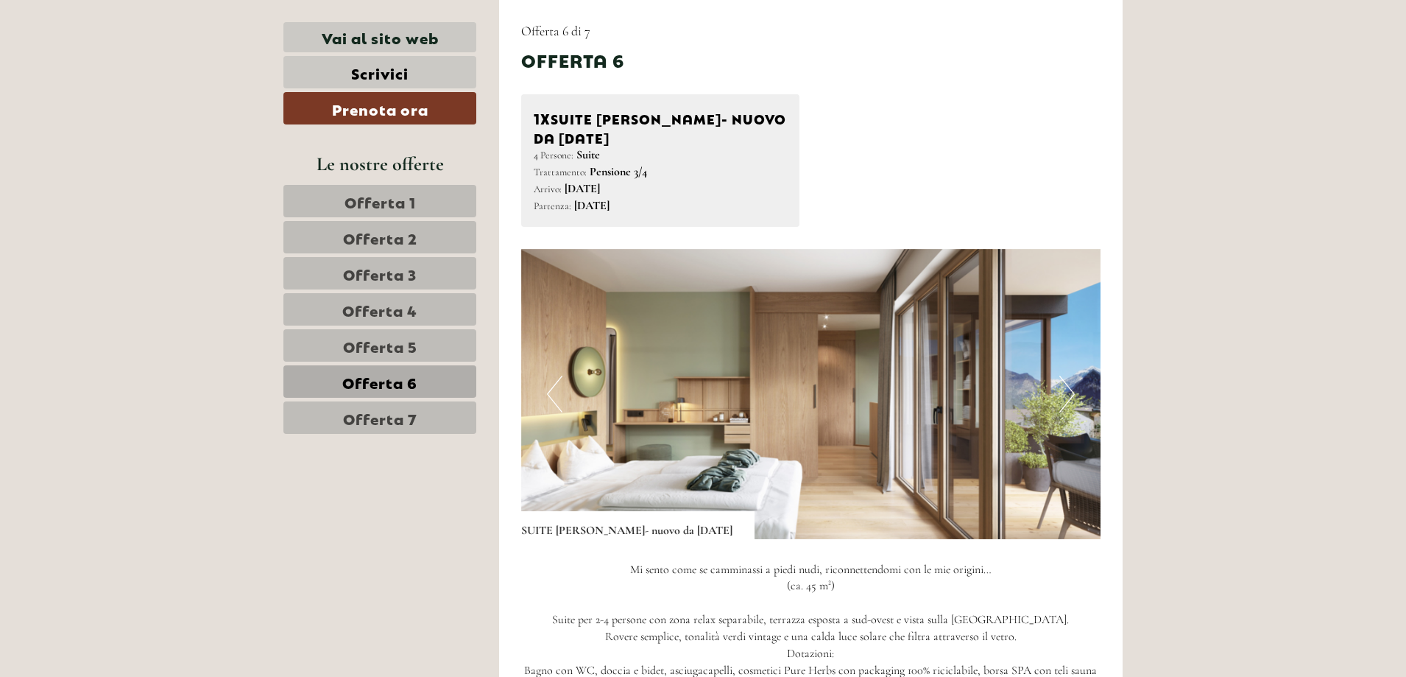
click at [1046, 384] on img at bounding box center [811, 394] width 580 height 290
click at [1077, 392] on img at bounding box center [811, 394] width 580 height 290
click at [1071, 392] on button "Next" at bounding box center [1067, 394] width 15 height 37
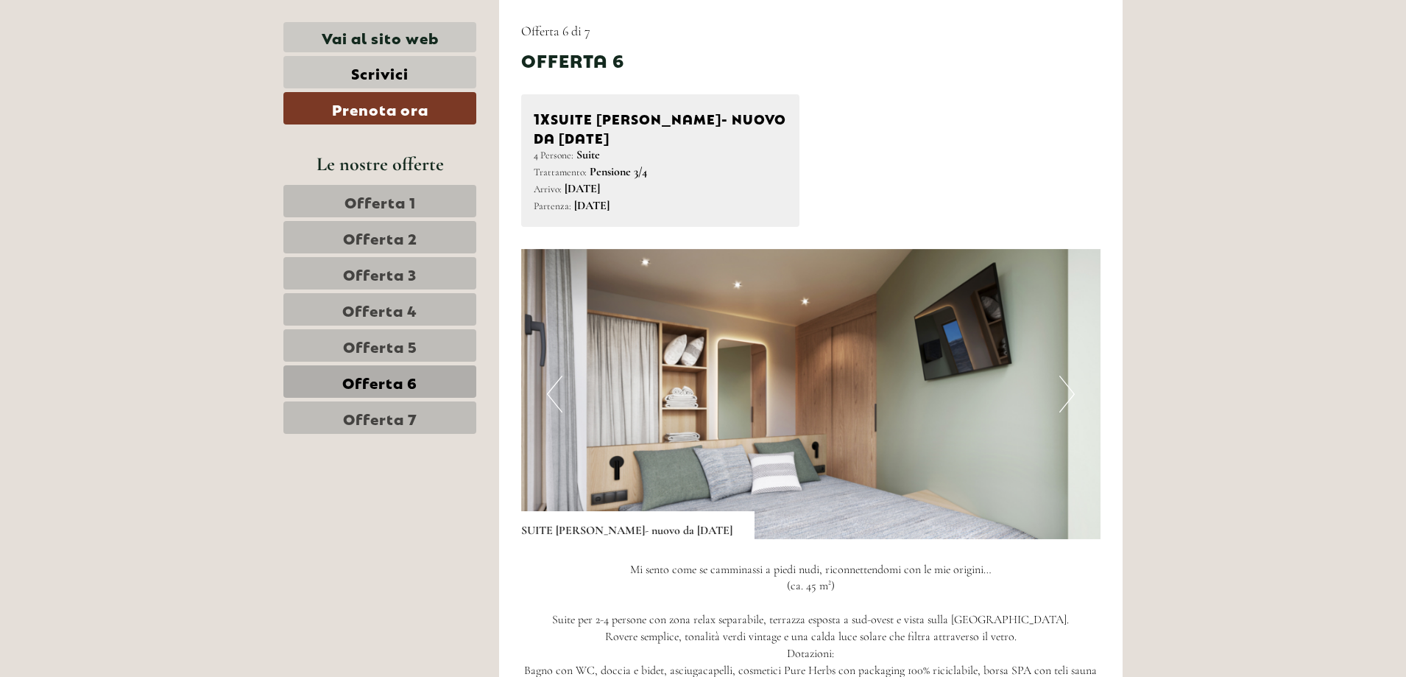
click at [1070, 392] on button "Next" at bounding box center [1067, 394] width 15 height 37
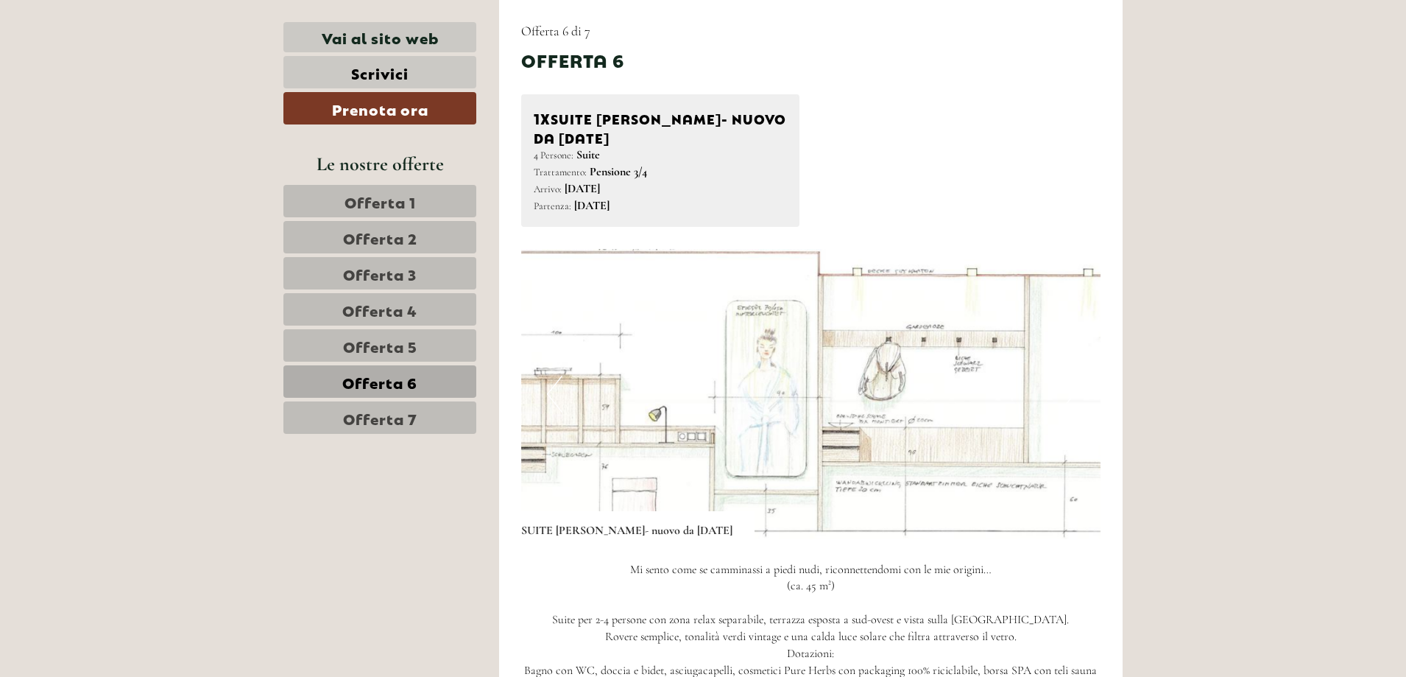
click at [1070, 392] on button "Next" at bounding box center [1067, 394] width 15 height 37
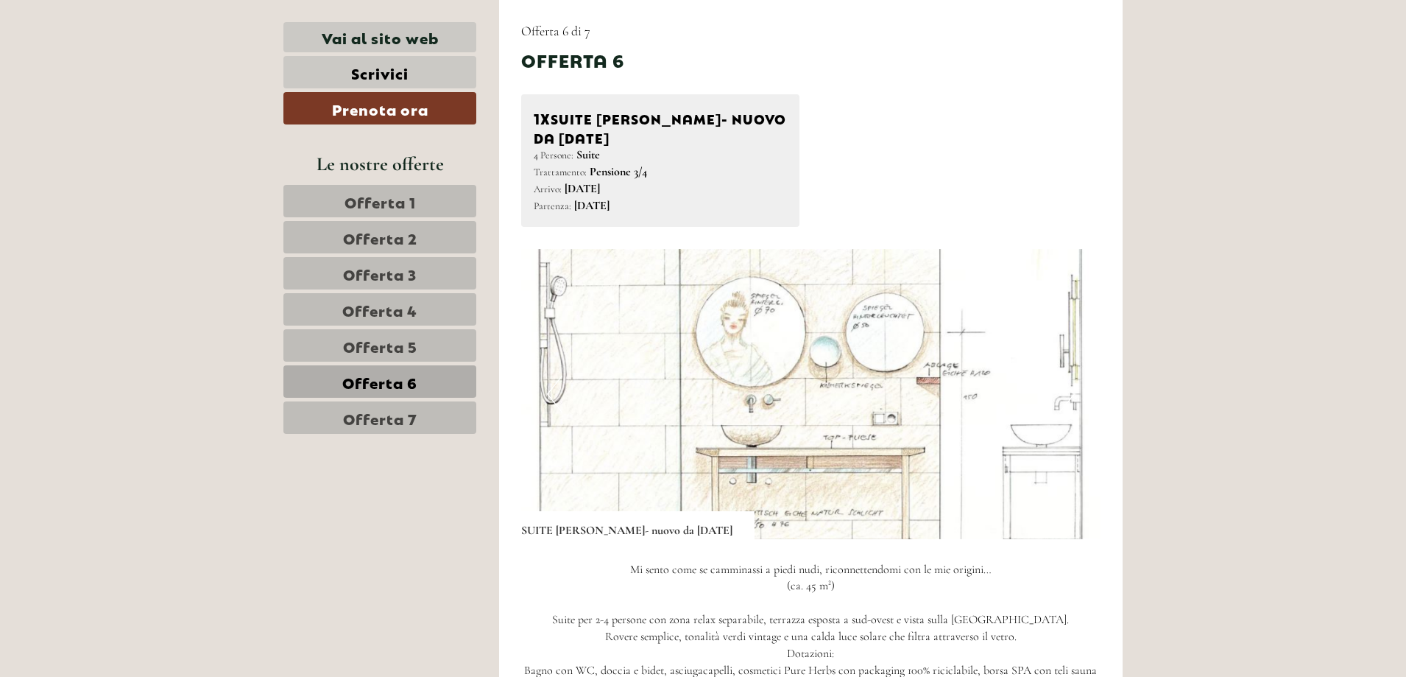
click at [1070, 392] on button "Next" at bounding box center [1067, 394] width 15 height 37
